Goal: Task Accomplishment & Management: Complete application form

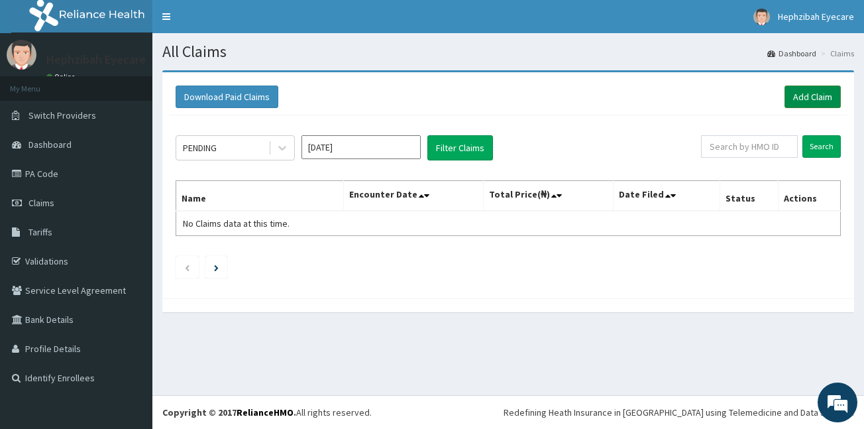
click at [816, 92] on link "Add Claim" at bounding box center [813, 96] width 56 height 23
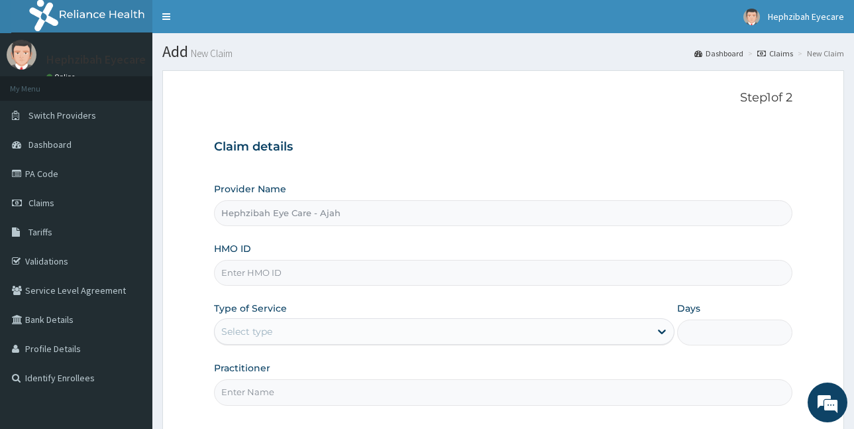
click at [246, 269] on input "HMO ID" at bounding box center [503, 273] width 578 height 26
type input "SLB/10303/E"
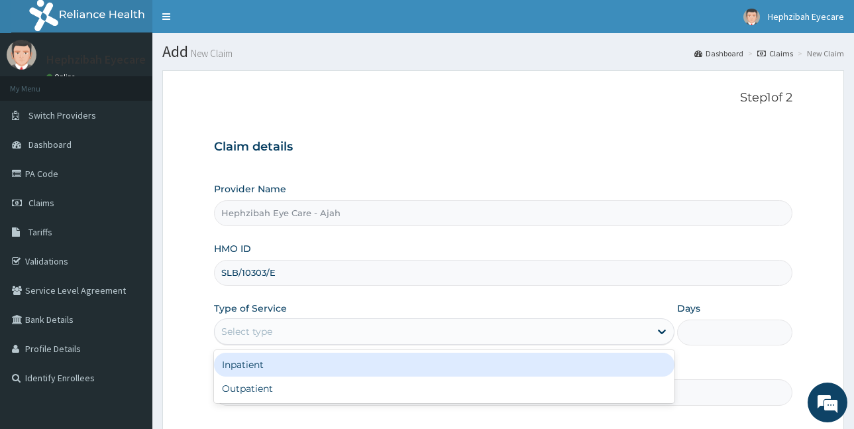
click at [246, 327] on div "Select type" at bounding box center [246, 331] width 51 height 13
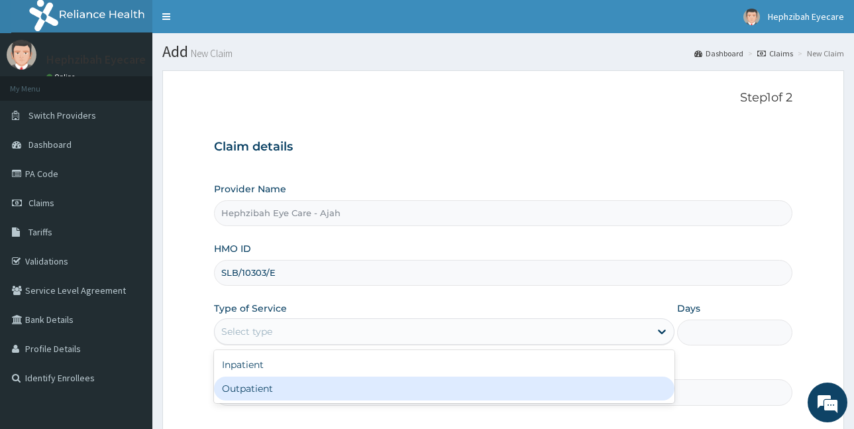
click at [252, 391] on div "Outpatient" at bounding box center [444, 388] width 461 height 24
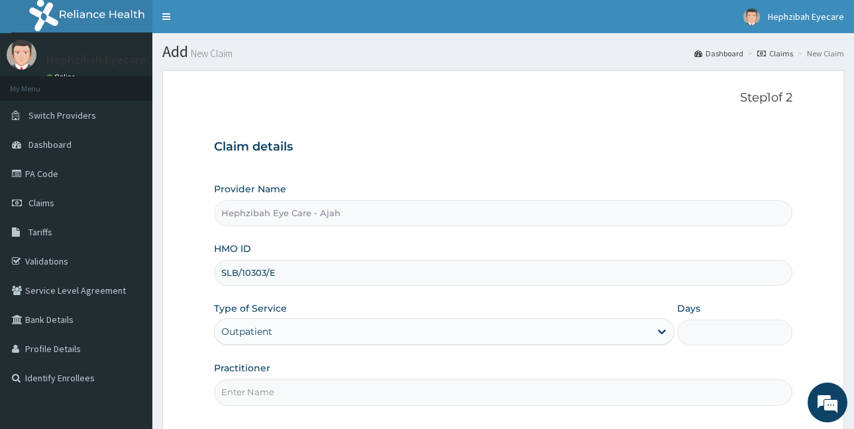
type input "1"
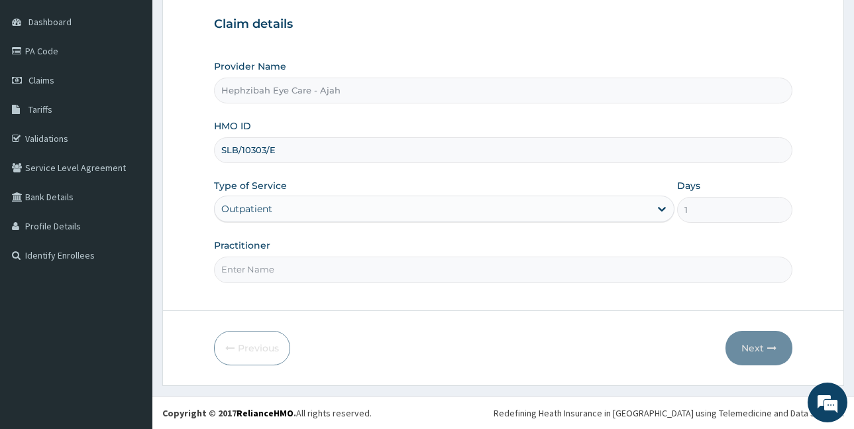
scroll to position [123, 0]
click at [274, 264] on input "Practitioner" at bounding box center [503, 269] width 578 height 26
type input "DR FAVOUR"
click at [769, 338] on button "Next" at bounding box center [759, 347] width 67 height 34
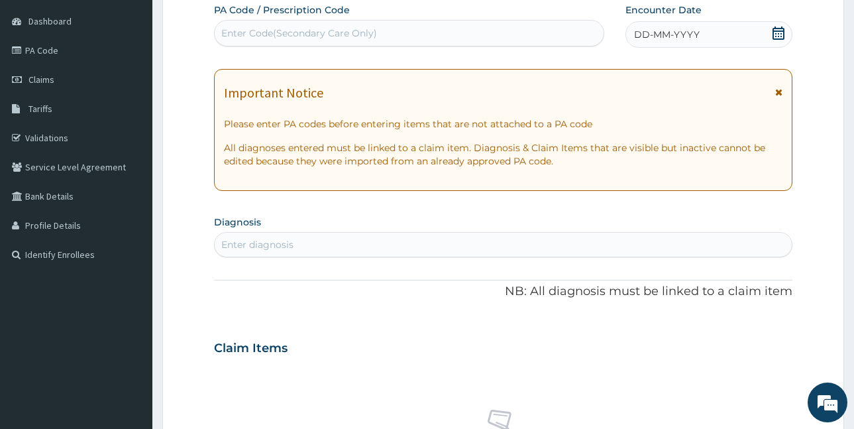
click at [281, 30] on div "Enter Code(Secondary Care Only)" at bounding box center [299, 33] width 156 height 13
paste input "PA/81207C"
type input "PA/81207C"
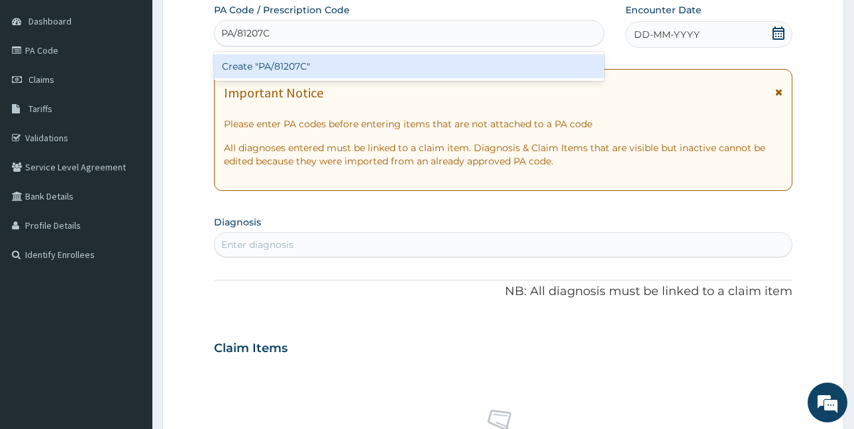
click at [260, 64] on div "Create "PA/81207C"" at bounding box center [409, 66] width 390 height 24
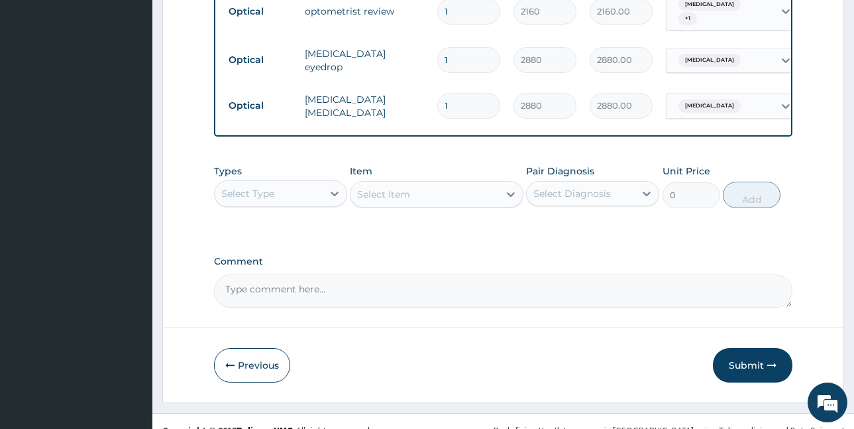
scroll to position [662, 0]
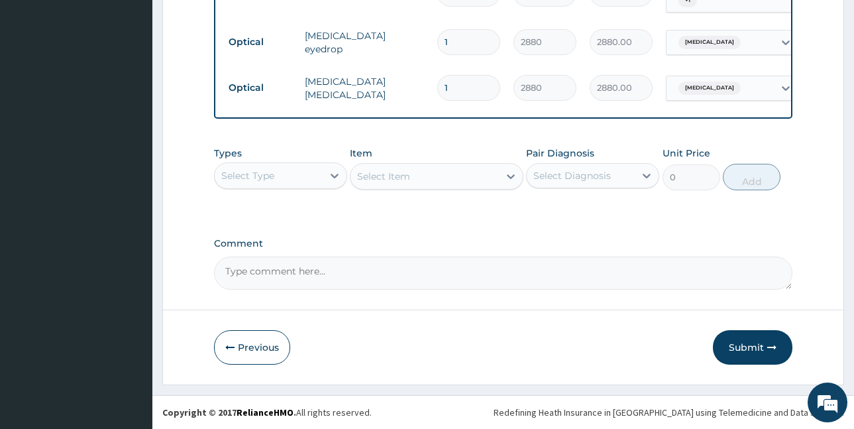
drag, startPoint x: 728, startPoint y: 339, endPoint x: 652, endPoint y: 308, distance: 82.3
click at [728, 339] on button "Submit" at bounding box center [753, 347] width 80 height 34
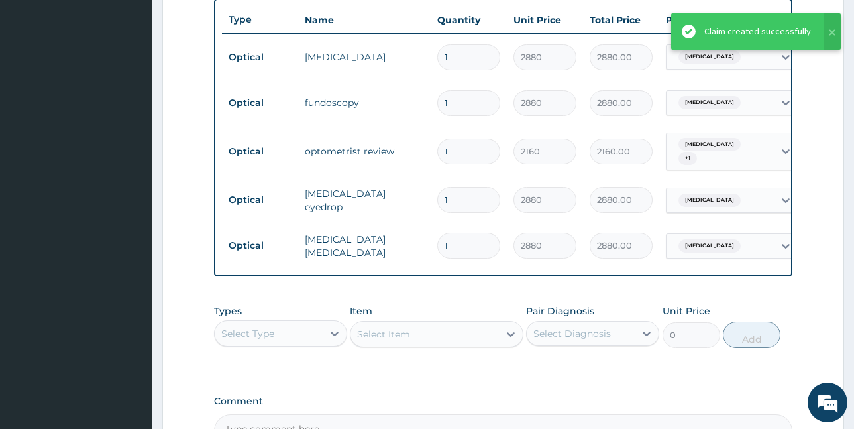
scroll to position [463, 0]
